Goal: Task Accomplishment & Management: Use online tool/utility

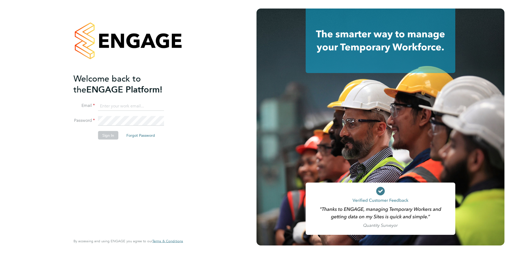
type input "[PERSON_NAME][EMAIL_ADDRESS][DOMAIN_NAME]"
click at [108, 135] on button "Sign In" at bounding box center [108, 135] width 20 height 9
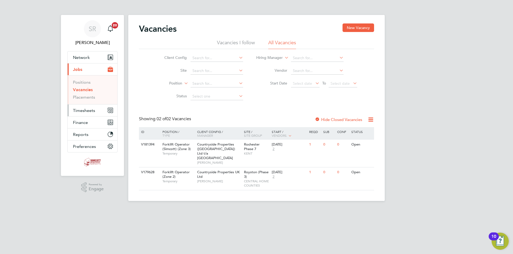
click at [90, 111] on span "Timesheets" at bounding box center [84, 110] width 22 height 5
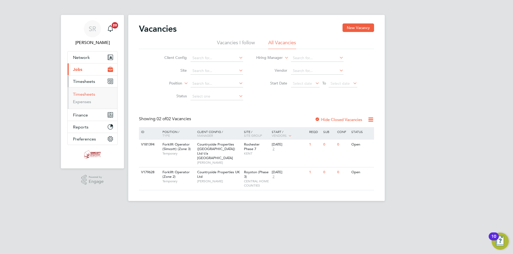
click at [87, 93] on link "Timesheets" at bounding box center [84, 94] width 22 height 5
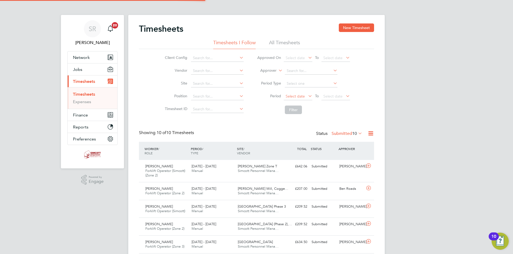
click at [304, 98] on span "Select date" at bounding box center [294, 96] width 19 height 5
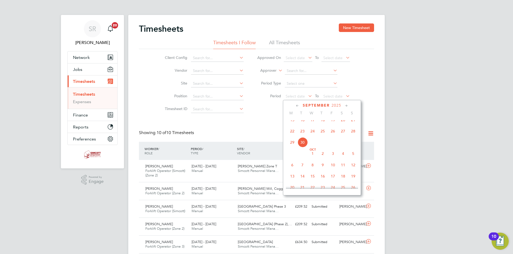
click at [293, 135] on span "22" at bounding box center [292, 131] width 10 height 10
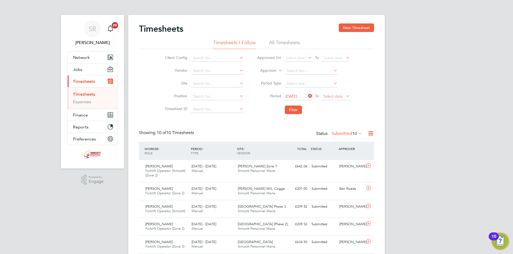
click at [328, 94] on span "Select date" at bounding box center [332, 96] width 19 height 5
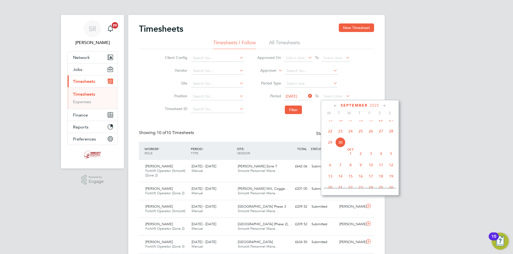
click at [391, 136] on span "28" at bounding box center [391, 131] width 10 height 10
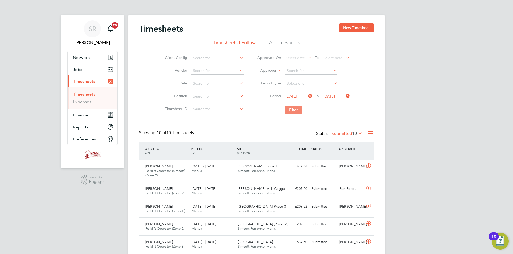
click at [296, 113] on button "Filter" at bounding box center [293, 110] width 17 height 9
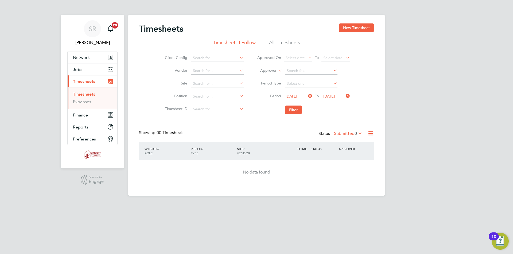
click at [282, 43] on li "All Timesheets" at bounding box center [284, 45] width 31 height 10
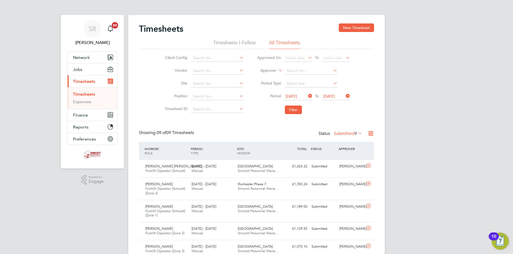
click at [354, 132] on span "9" at bounding box center [355, 133] width 2 height 5
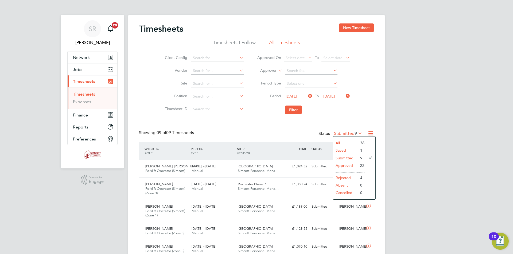
click at [342, 151] on li "Saved" at bounding box center [345, 150] width 25 height 7
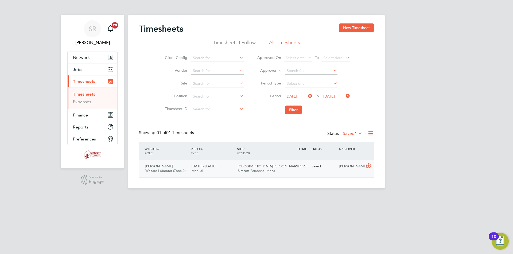
click at [239, 168] on span "King James Park" at bounding box center [269, 166] width 62 height 5
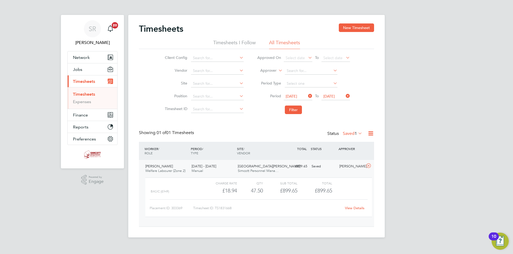
click at [356, 207] on link "View Details" at bounding box center [354, 208] width 19 height 5
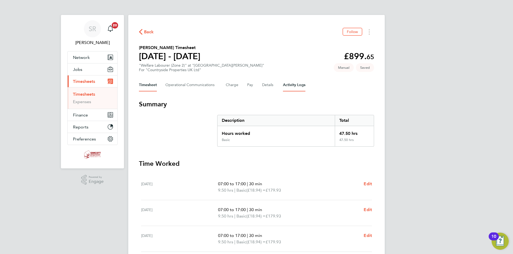
click at [295, 83] on Logs-tab "Activity Logs" at bounding box center [294, 85] width 22 height 13
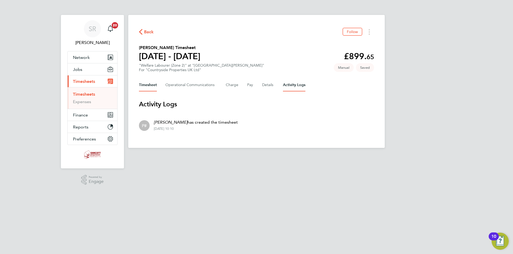
click at [148, 84] on button "Timesheet" at bounding box center [148, 85] width 18 height 13
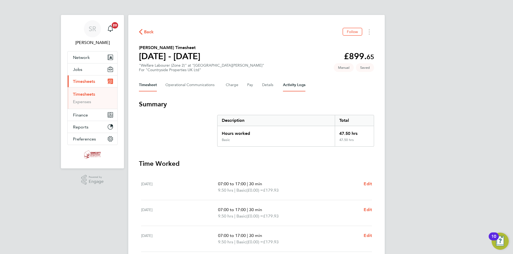
click at [292, 80] on Logs-tab "Activity Logs" at bounding box center [294, 85] width 22 height 13
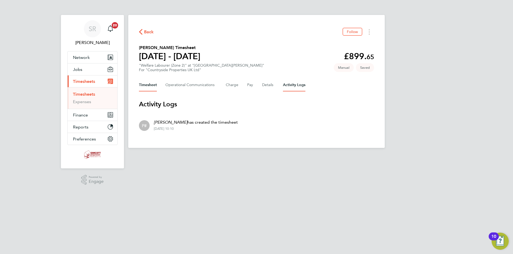
click at [145, 88] on button "Timesheet" at bounding box center [148, 85] width 18 height 13
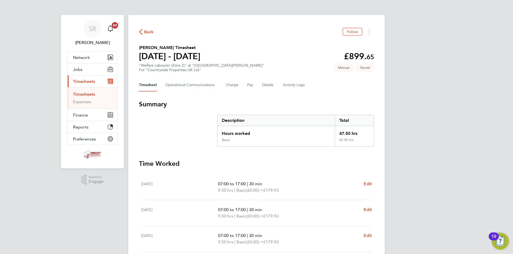
click at [145, 30] on span "Back" at bounding box center [149, 32] width 10 height 6
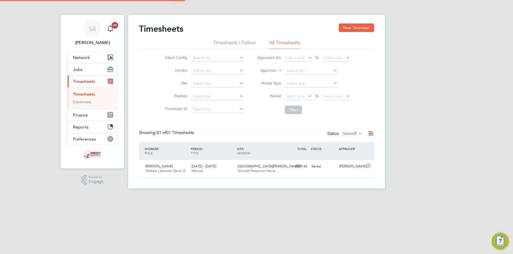
scroll to position [14, 46]
click at [354, 133] on span "1" at bounding box center [355, 133] width 2 height 5
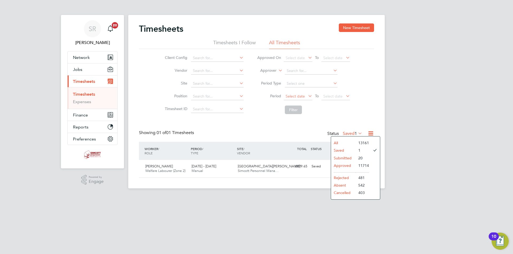
click at [305, 98] on span "Select date" at bounding box center [297, 96] width 29 height 7
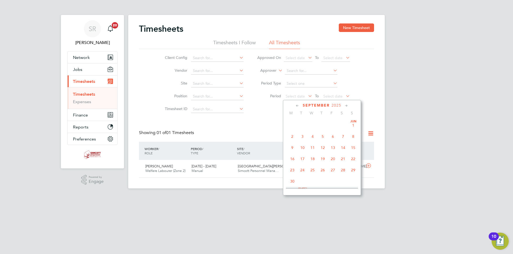
scroll to position [208, 0]
click at [291, 135] on span "22" at bounding box center [292, 131] width 10 height 10
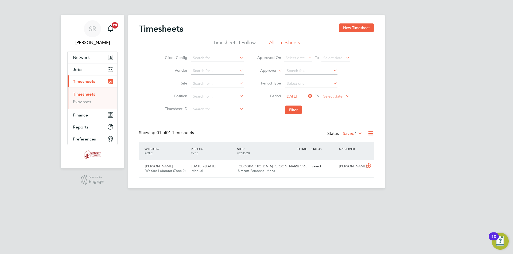
click at [328, 93] on span "Select date" at bounding box center [335, 96] width 29 height 7
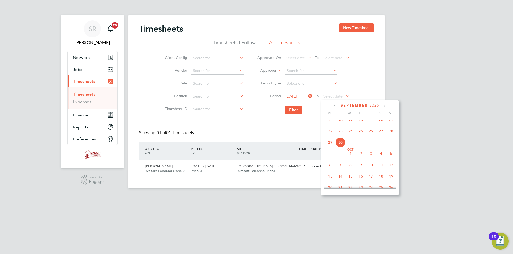
click at [392, 135] on span "28" at bounding box center [391, 131] width 10 height 10
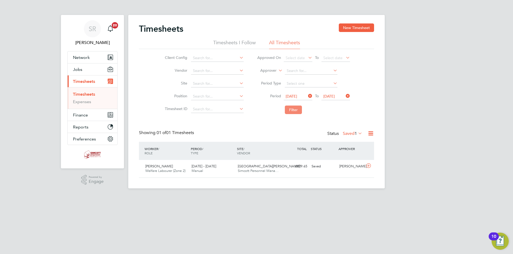
click at [295, 112] on button "Filter" at bounding box center [293, 110] width 17 height 9
click at [369, 137] on icon at bounding box center [370, 133] width 7 height 7
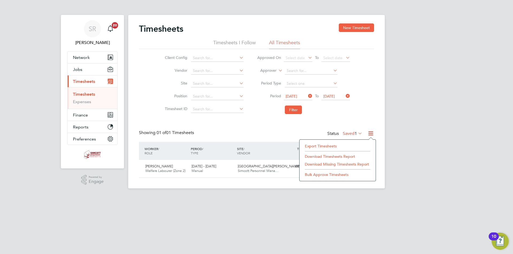
click at [357, 133] on icon at bounding box center [357, 133] width 0 height 7
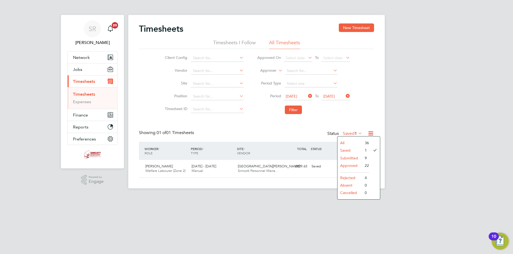
click at [353, 163] on li "Approved" at bounding box center [349, 165] width 25 height 7
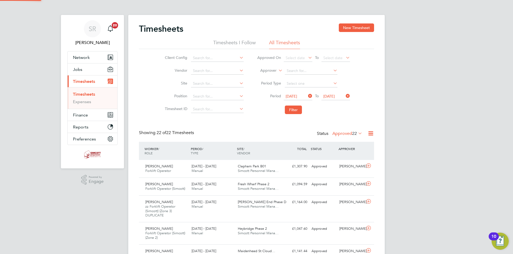
scroll to position [0, 0]
click at [352, 27] on button "New Timesheet" at bounding box center [355, 27] width 35 height 9
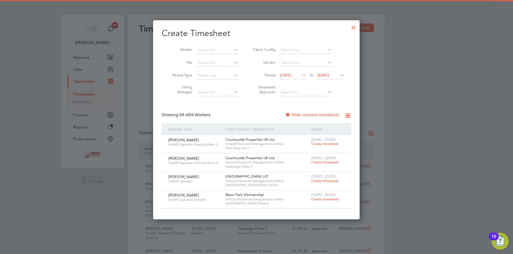
click at [291, 77] on span "16 Sep 2025" at bounding box center [285, 75] width 11 height 5
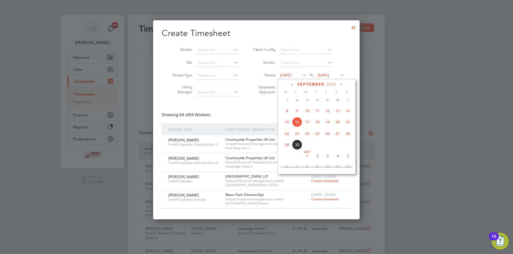
click at [285, 138] on span "22" at bounding box center [287, 134] width 10 height 10
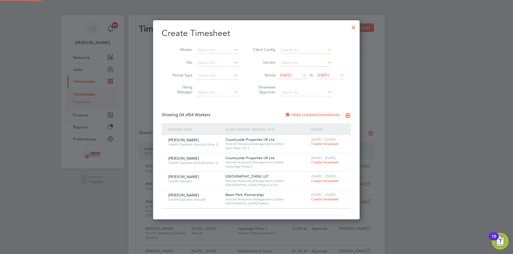
click at [320, 76] on span "23 Sep 2025" at bounding box center [322, 75] width 11 height 5
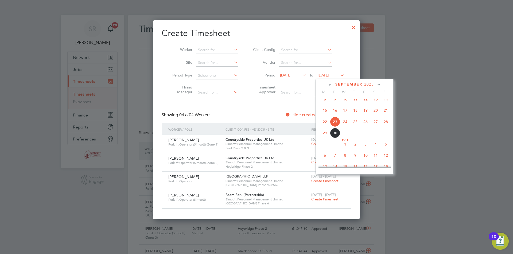
click at [384, 127] on span "28" at bounding box center [385, 122] width 10 height 10
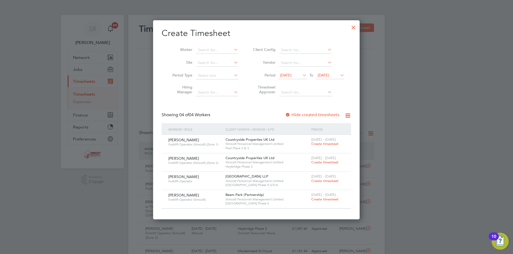
click at [354, 27] on div at bounding box center [353, 26] width 10 height 10
